Goal: Information Seeking & Learning: Learn about a topic

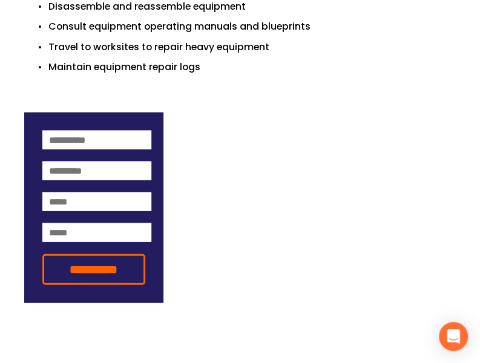
scroll to position [666, 0]
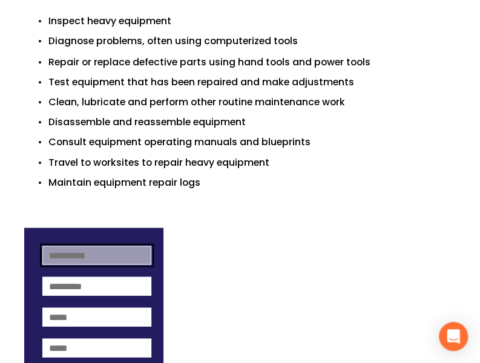
click at [108, 246] on input at bounding box center [97, 255] width 110 height 19
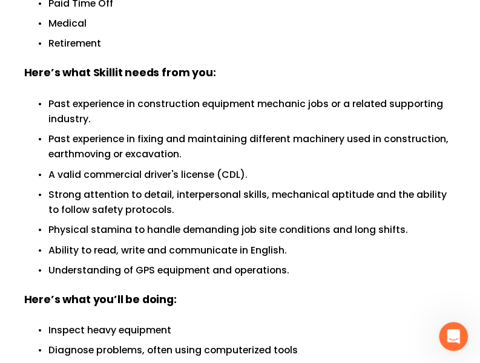
scroll to position [363, 0]
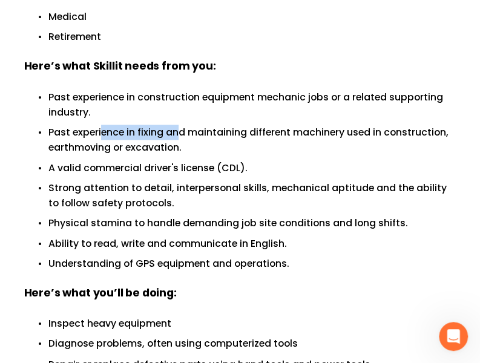
drag, startPoint x: 101, startPoint y: 110, endPoint x: 193, endPoint y: 108, distance: 91.4
click at [189, 125] on p "Past experience in fixing and maintaining different machinery used in construct…" at bounding box center [252, 140] width 408 height 31
drag, startPoint x: 222, startPoint y: 108, endPoint x: 231, endPoint y: 108, distance: 9.1
click at [231, 125] on p "Past experience in fixing and maintaining different machinery used in construct…" at bounding box center [252, 140] width 408 height 31
click at [285, 125] on p "Past experience in fixing and maintaining different machinery used in construct…" at bounding box center [252, 140] width 408 height 31
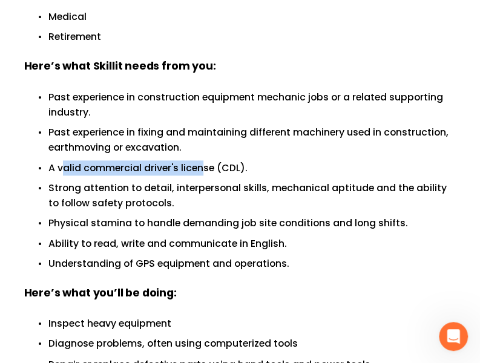
drag, startPoint x: 61, startPoint y: 157, endPoint x: 206, endPoint y: 157, distance: 145.3
click at [206, 160] on p "A valid commercial driver's license (CDL)." at bounding box center [252, 167] width 408 height 15
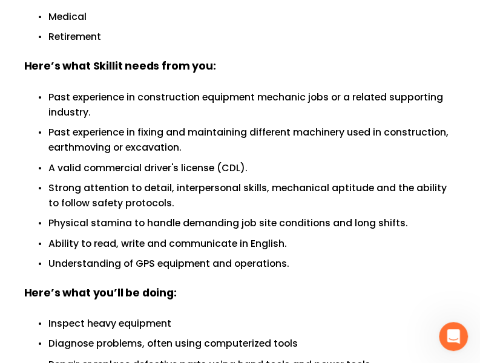
click at [196, 180] on p "Strong attention to detail, interpersonal skills, mechanical aptitude and the a…" at bounding box center [252, 195] width 408 height 31
drag, startPoint x: 127, startPoint y: 176, endPoint x: 245, endPoint y: 176, distance: 118.1
click at [245, 180] on p "Strong attention to detail, interpersonal skills, mechanical aptitude and the a…" at bounding box center [252, 195] width 408 height 31
